Goal: Task Accomplishment & Management: Use online tool/utility

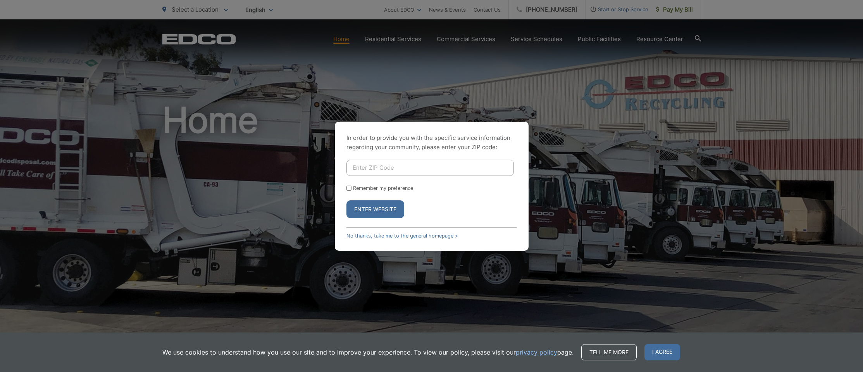
click at [419, 167] on input "Enter ZIP Code" at bounding box center [430, 168] width 167 height 16
type input "92064"
click at [347, 189] on input "Remember my preference" at bounding box center [349, 188] width 5 height 5
checkbox input "true"
click at [368, 212] on button "Enter Website" at bounding box center [376, 209] width 58 height 18
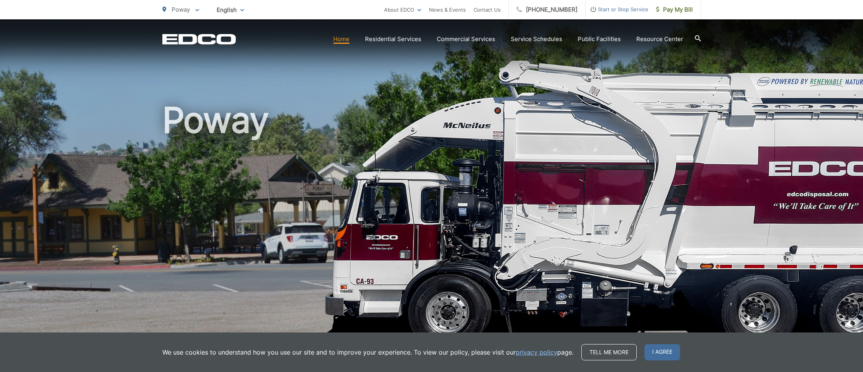
click at [678, 12] on span "Pay My Bill" at bounding box center [674, 9] width 37 height 9
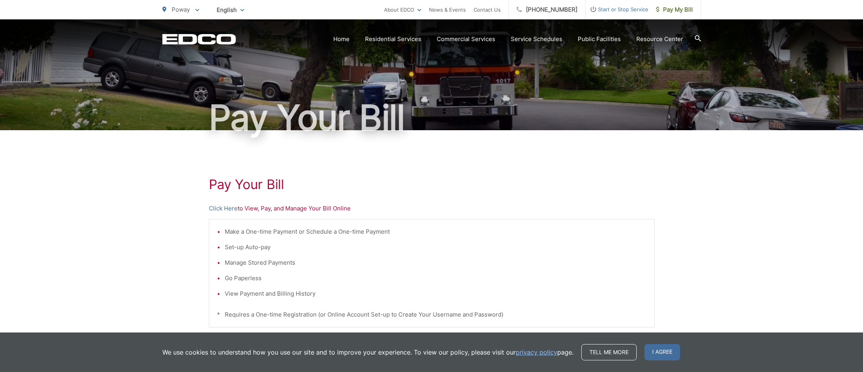
scroll to position [26, 0]
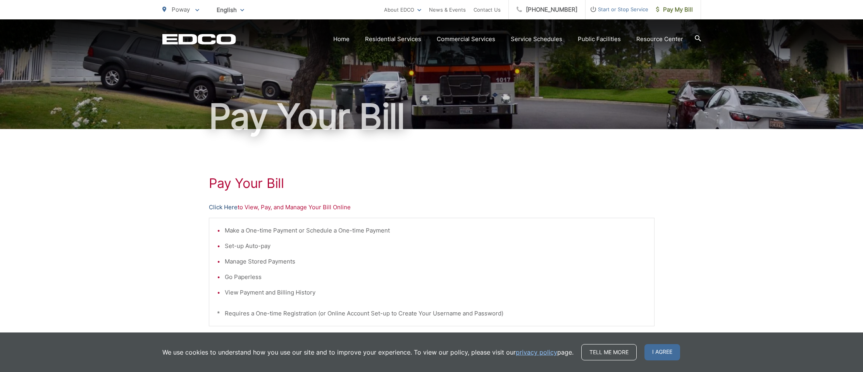
click at [219, 206] on link "Click Here" at bounding box center [223, 207] width 29 height 9
